Goal: Information Seeking & Learning: Learn about a topic

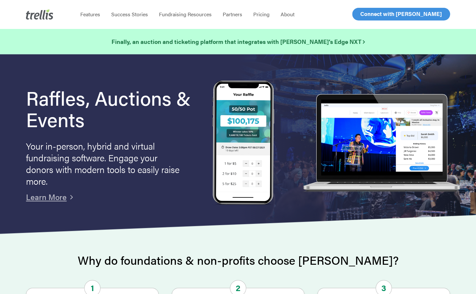
click at [40, 105] on h1 "Raffles, Auctions & Events" at bounding box center [109, 108] width 167 height 43
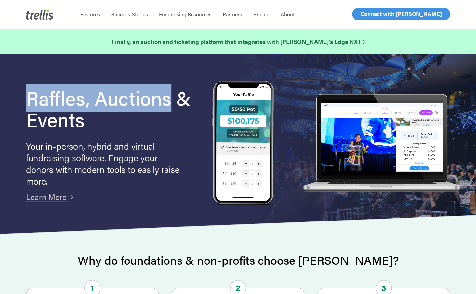
drag, startPoint x: 40, startPoint y: 105, endPoint x: 140, endPoint y: 100, distance: 99.3
click at [140, 100] on h1 "Raffles, Auctions & Events" at bounding box center [109, 108] width 167 height 43
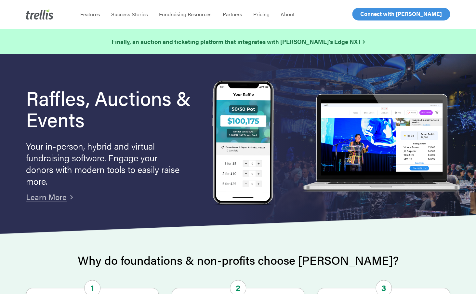
click at [153, 128] on h1 "Raffles, Auctions & Events" at bounding box center [109, 108] width 167 height 43
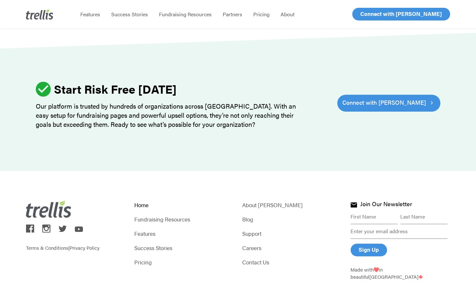
scroll to position [1988, 0]
click at [150, 258] on link "Pricing" at bounding box center [184, 262] width 100 height 9
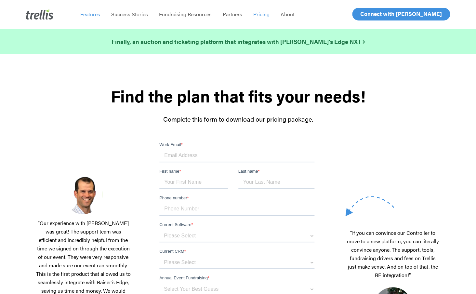
click at [92, 15] on span "Features" at bounding box center [90, 13] width 20 height 7
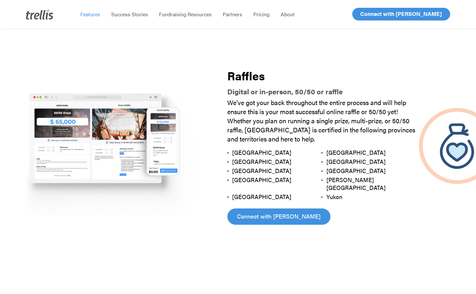
scroll to position [720, 0]
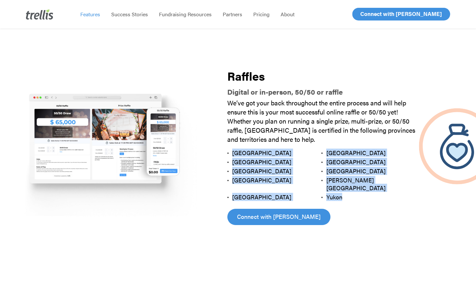
drag, startPoint x: 339, startPoint y: 189, endPoint x: 224, endPoint y: 153, distance: 120.6
click at [224, 153] on div "Raffles Digital or in-person, 50/50 or raffle We’ve got your back throughout th…" at bounding box center [321, 147] width 214 height 207
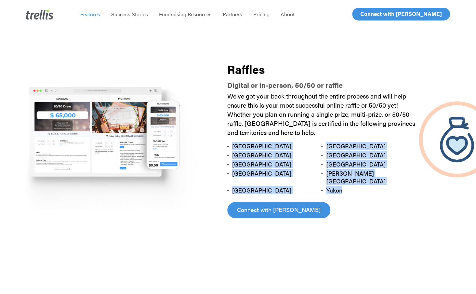
scroll to position [725, 0]
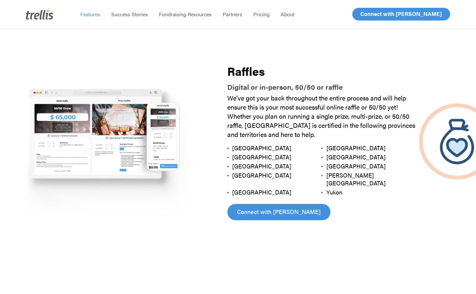
click at [288, 133] on p "We’ve got your back throughout the entire process and will help ensure this is …" at bounding box center [321, 117] width 188 height 48
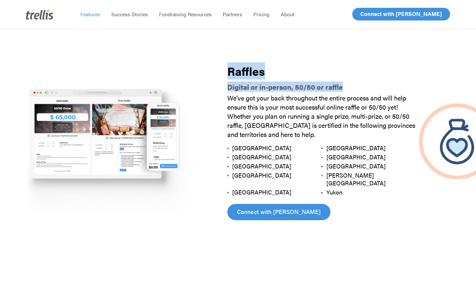
drag, startPoint x: 230, startPoint y: 73, endPoint x: 346, endPoint y: 91, distance: 118.1
click at [346, 91] on div "Raffles Digital or in-person, 50/50 or raffle We’ve got your back throughout th…" at bounding box center [321, 142] width 214 height 207
click at [376, 87] on h3 "Digital or in-person, 50/50 or raffle" at bounding box center [321, 86] width 188 height 10
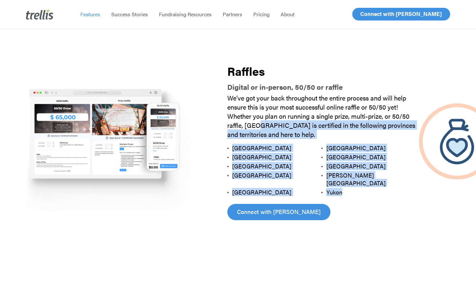
drag, startPoint x: 254, startPoint y: 123, endPoint x: 352, endPoint y: 182, distance: 113.9
click at [352, 182] on div "We’ve got your back throughout the entire process and will help ensure this is …" at bounding box center [321, 144] width 188 height 103
click at [295, 127] on span "We’ve got your back throughout the entire process and will help ensure this is …" at bounding box center [321, 116] width 188 height 46
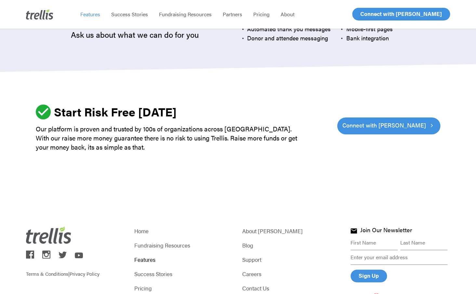
scroll to position [1984, 0]
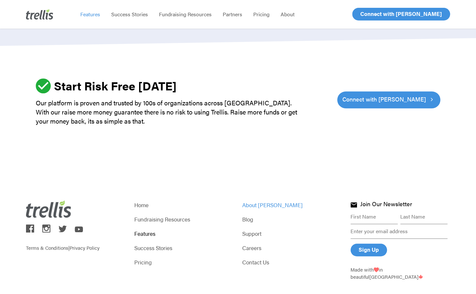
click at [260, 200] on link "About [PERSON_NAME]" at bounding box center [292, 204] width 100 height 9
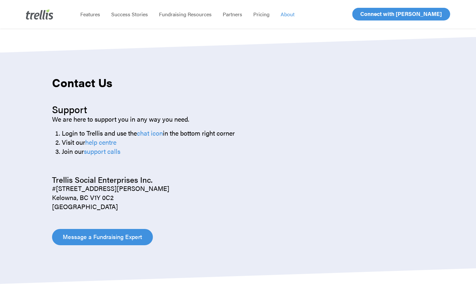
scroll to position [643, 0]
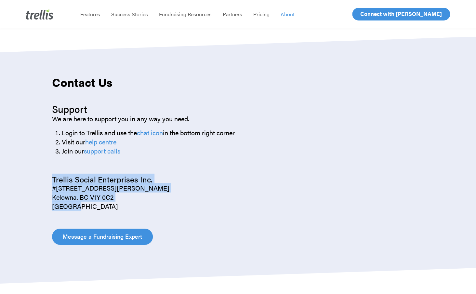
drag, startPoint x: 79, startPoint y: 207, endPoint x: 44, endPoint y: 179, distance: 45.1
click at [44, 179] on div "Contact Us Support We are here to support you in any way you need. Login to Tre…" at bounding box center [238, 160] width 405 height 169
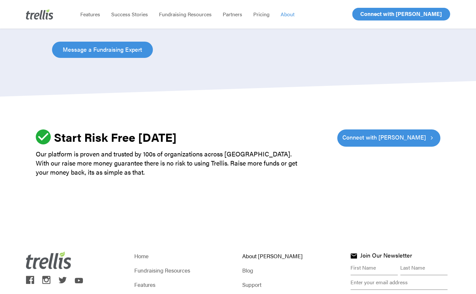
scroll to position [844, 0]
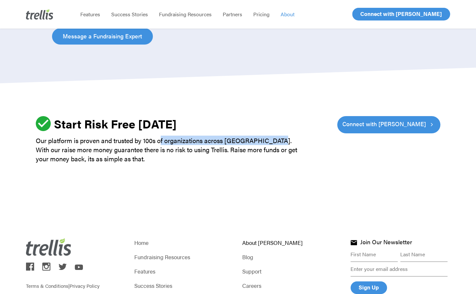
drag, startPoint x: 161, startPoint y: 140, endPoint x: 276, endPoint y: 144, distance: 114.9
click at [276, 144] on p "Our platform is proven and trusted by 100s of organizations across North Americ…" at bounding box center [169, 149] width 267 height 27
click at [237, 157] on p "Our platform is proven and trusted by 100s of organizations across North Americ…" at bounding box center [169, 149] width 267 height 27
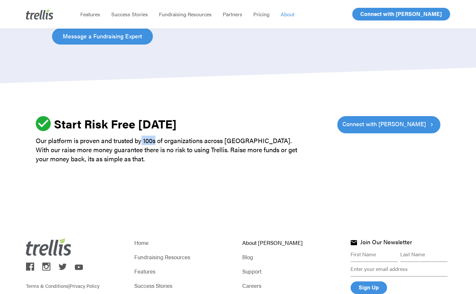
drag, startPoint x: 141, startPoint y: 141, endPoint x: 156, endPoint y: 141, distance: 14.6
click at [156, 141] on p "Our platform is proven and trusted by 100s of organizations across North Americ…" at bounding box center [169, 149] width 267 height 27
click at [211, 157] on p "Our platform is proven and trusted by 100s of organizations across North Americ…" at bounding box center [169, 149] width 267 height 27
click at [151, 141] on p "Our platform is proven and trusted by 100s of organizations across North Americ…" at bounding box center [169, 149] width 267 height 27
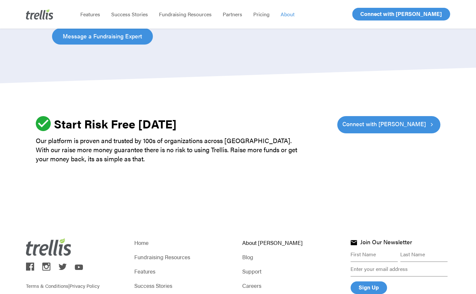
click at [164, 163] on p "Our platform is proven and trusted by 100s of organizations across North Americ…" at bounding box center [169, 149] width 267 height 27
click at [176, 161] on p "Our platform is proven and trusted by 100s of organizations across North Americ…" at bounding box center [169, 149] width 267 height 27
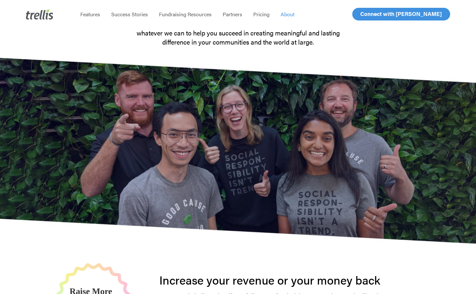
scroll to position [0, 0]
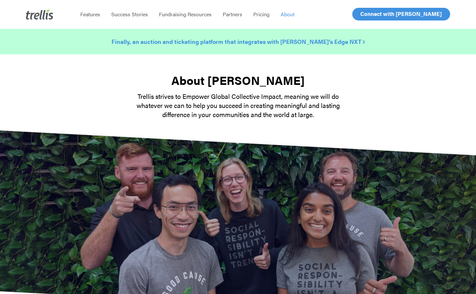
click at [253, 46] on strong "Finally, an auction and ticketing platform that integrates with Raiser’s Edge N…" at bounding box center [238, 41] width 253 height 8
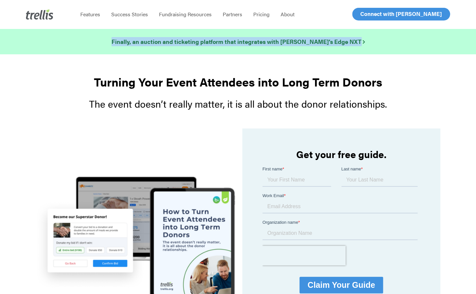
drag, startPoint x: 107, startPoint y: 35, endPoint x: 375, endPoint y: 46, distance: 268.8
click at [375, 46] on div "Finally, an auction and ticketing platform that integrates with [PERSON_NAME]’s…" at bounding box center [238, 42] width 476 height 26
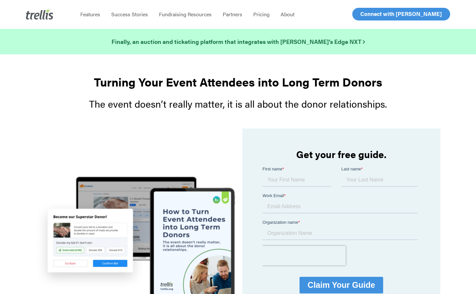
click at [43, 102] on h3 "The event doesn’t really matter, it is all about the donor relationships." at bounding box center [238, 103] width 405 height 11
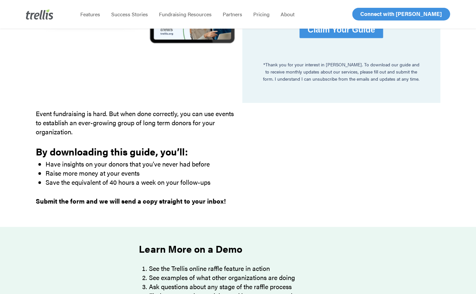
scroll to position [255, 0]
click at [17, 184] on div "Turning Your Event Attendees into Long Term Donors The event doesn’t really mat…" at bounding box center [238, 78] width 463 height 532
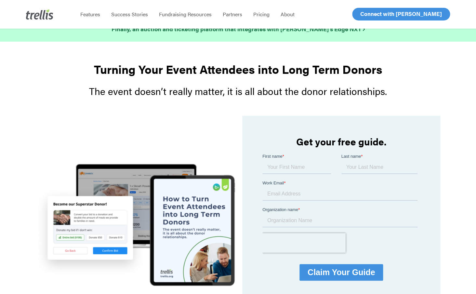
scroll to position [0, 0]
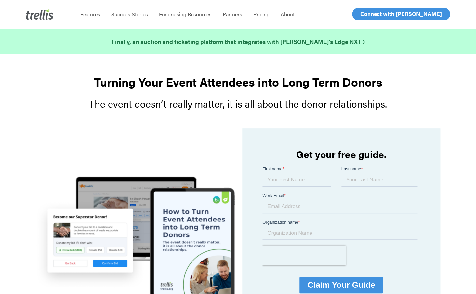
click at [45, 104] on h3 "The event doesn’t really matter, it is all about the donor relationships." at bounding box center [238, 103] width 405 height 11
click at [48, 105] on h3 "The event doesn’t really matter, it is all about the donor relationships." at bounding box center [238, 103] width 405 height 11
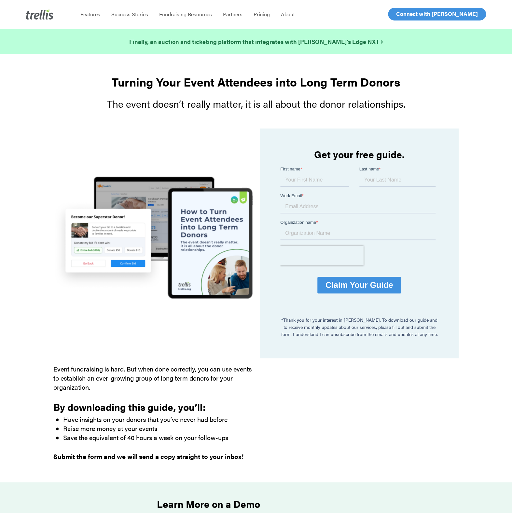
click at [42, 21] on div at bounding box center [50, 14] width 49 height 29
click at [42, 17] on img at bounding box center [39, 14] width 27 height 10
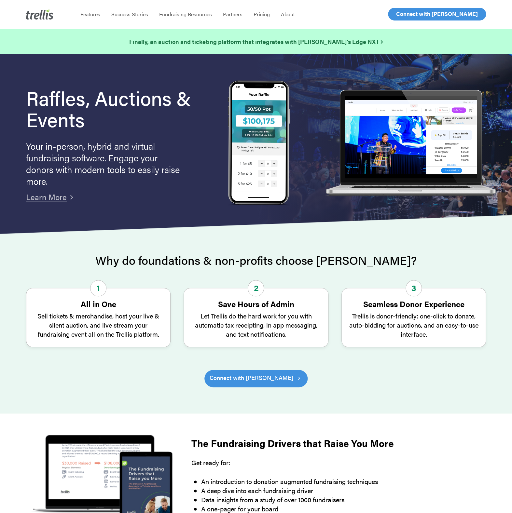
click at [255, 391] on div at bounding box center [256, 391] width 460 height 8
click at [255, 381] on span "Connect with [PERSON_NAME]" at bounding box center [251, 377] width 84 height 9
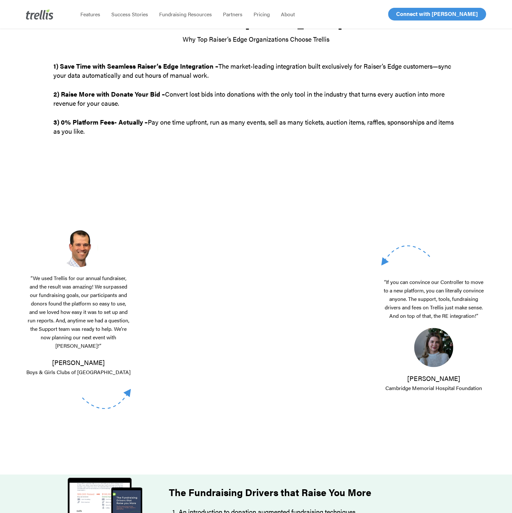
scroll to position [35, 0]
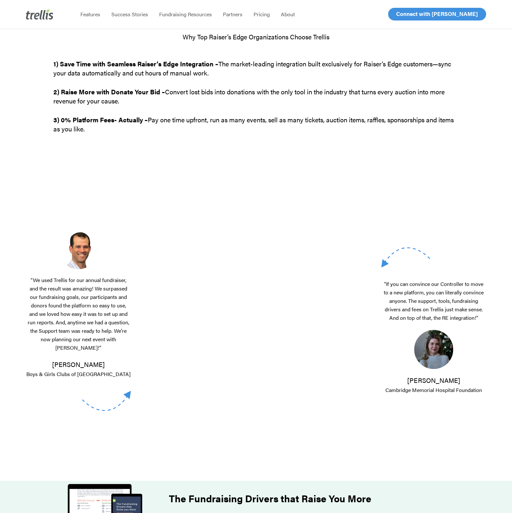
type input "[PERSON_NAME][EMAIL_ADDRESS][DOMAIN_NAME]"
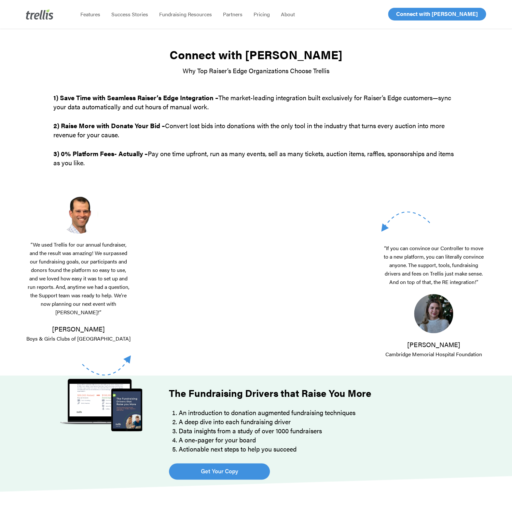
scroll to position [0, 0]
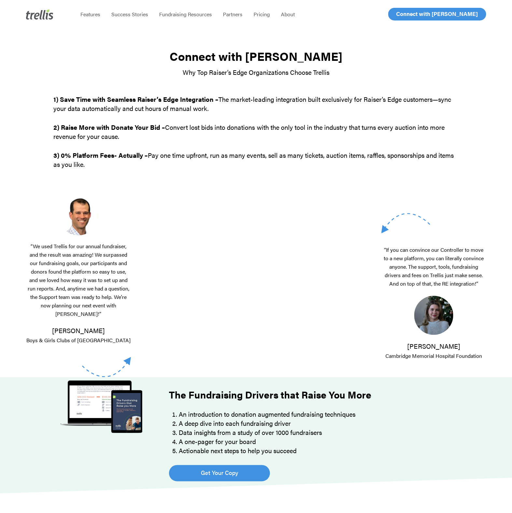
click at [30, 111] on div "Connect with [PERSON_NAME] Why Top Raiser’s Edge Organizations Choose Trellis 1…" at bounding box center [255, 268] width 463 height 452
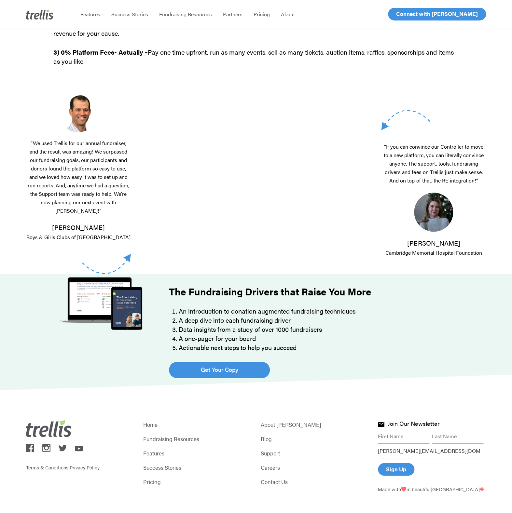
click at [25, 316] on div at bounding box center [256, 332] width 512 height 116
click at [26, 344] on div at bounding box center [256, 332] width 512 height 116
click at [106, 361] on div at bounding box center [100, 332] width 103 height 116
click at [120, 390] on div "Terms & Conditions | Privacy Policy Home Fundraising Resources Features Success…" at bounding box center [256, 455] width 460 height 131
click at [164, 390] on div "Terms & Conditions | Privacy Policy Home Fundraising Resources Features Success…" at bounding box center [256, 455] width 460 height 131
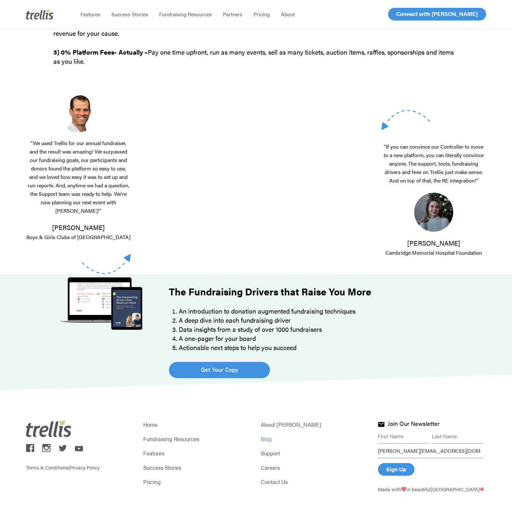
click at [270, 434] on link "Blog" at bounding box center [314, 438] width 108 height 9
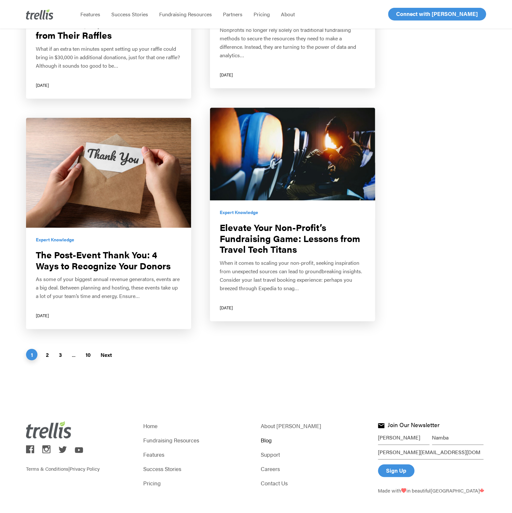
scroll to position [1180, 0]
